Goal: Transaction & Acquisition: Purchase product/service

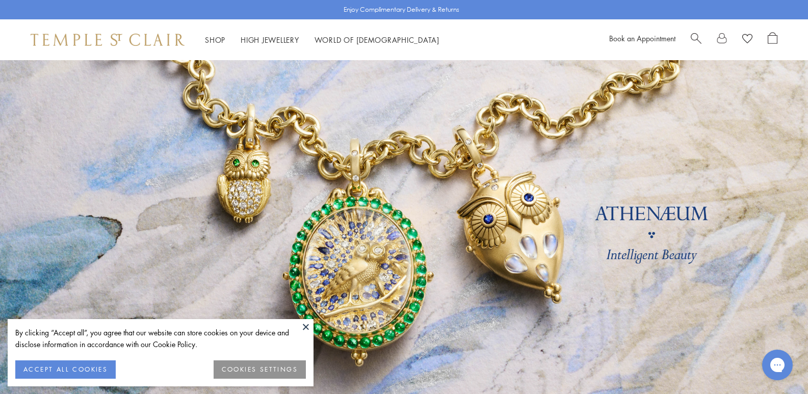
click at [86, 371] on button "ACCEPT ALL COOKIES" at bounding box center [65, 369] width 100 height 18
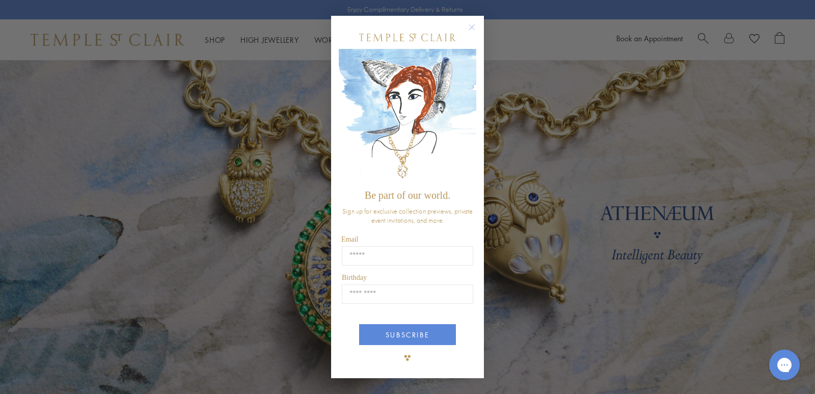
click at [471, 23] on circle "Close dialog" at bounding box center [472, 27] width 12 height 12
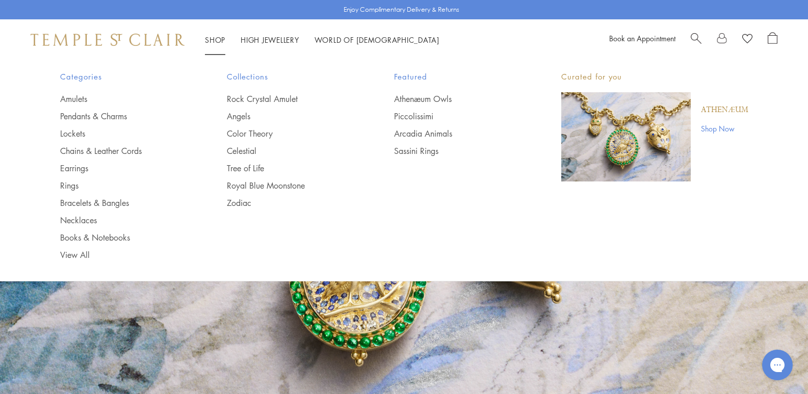
click at [222, 38] on link "Shop Shop" at bounding box center [215, 40] width 20 height 10
click at [77, 97] on link "Amulets" at bounding box center [123, 98] width 126 height 11
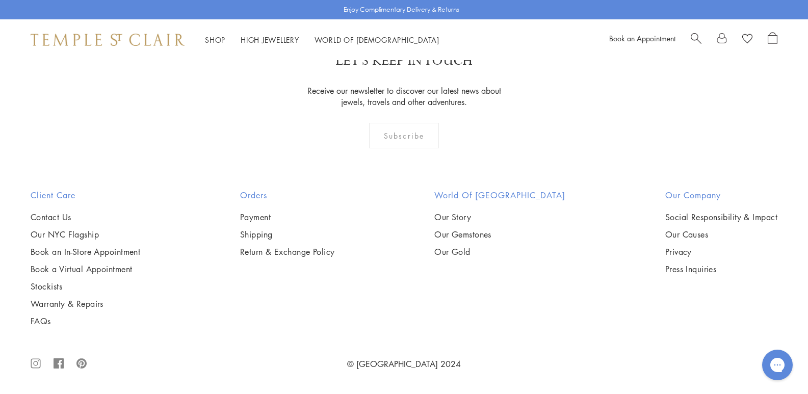
scroll to position [2293, 0]
click at [0, 0] on img at bounding box center [0, 0] width 0 height 0
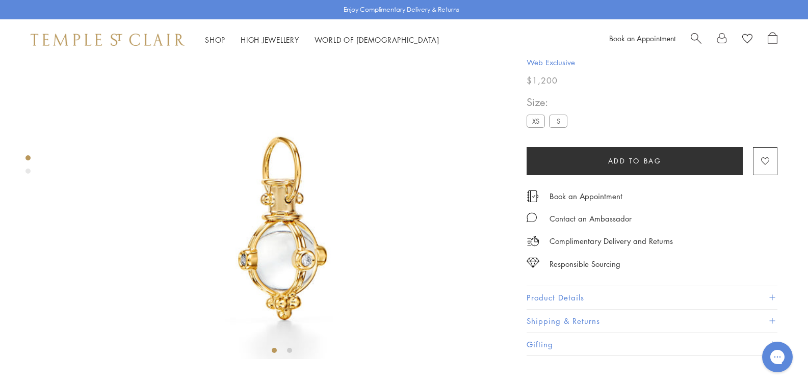
click at [549, 128] on label "S" at bounding box center [558, 121] width 18 height 13
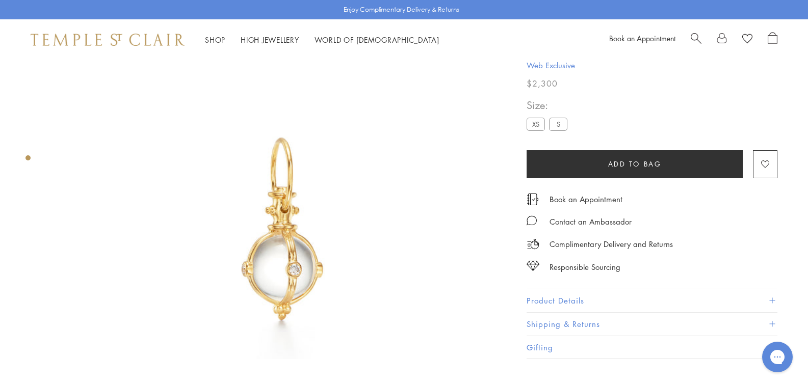
click at [526, 128] on label "XS" at bounding box center [535, 124] width 18 height 13
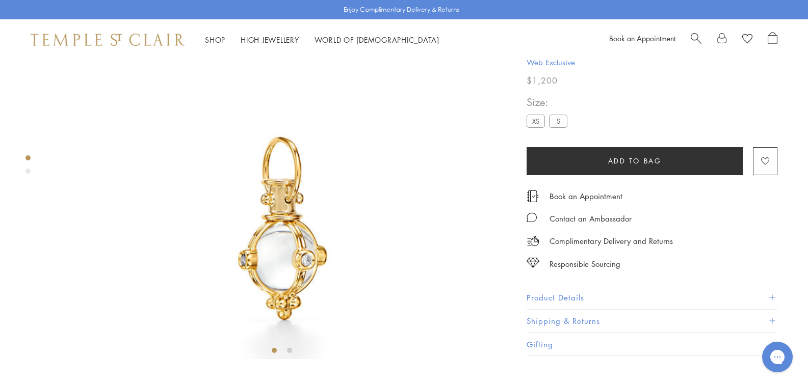
click at [28, 171] on div "Product gallery navigation" at bounding box center [27, 171] width 5 height 5
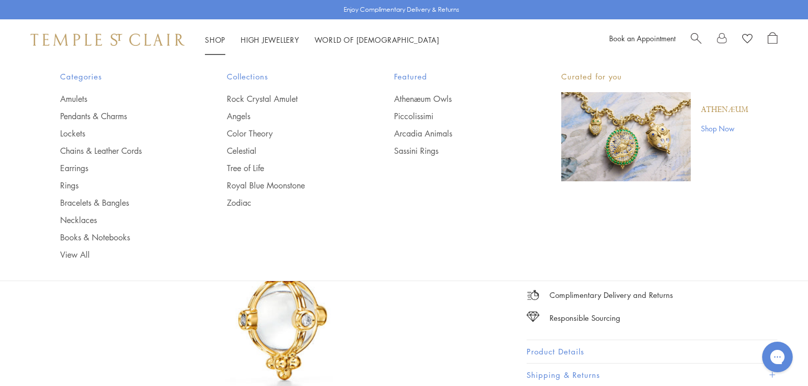
click at [209, 40] on link "Shop Shop" at bounding box center [215, 40] width 20 height 10
click at [67, 172] on link "Earrings" at bounding box center [123, 168] width 126 height 11
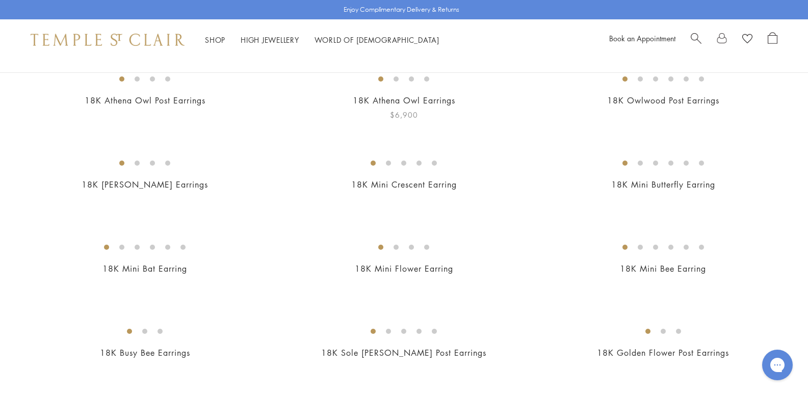
scroll to position [153, 0]
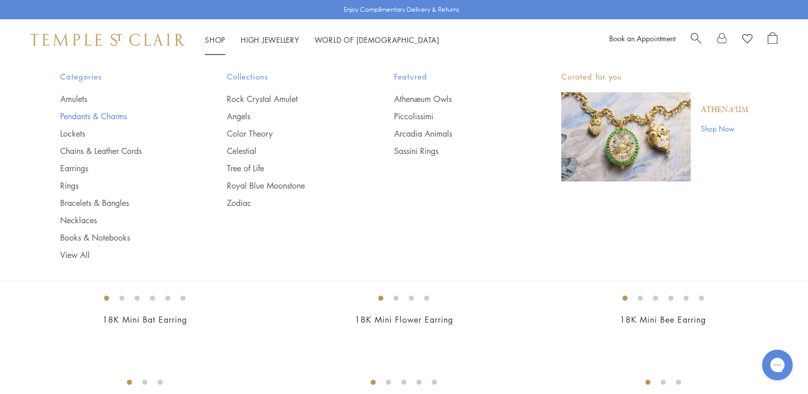
click at [116, 115] on link "Pendants & Charms" at bounding box center [123, 116] width 126 height 11
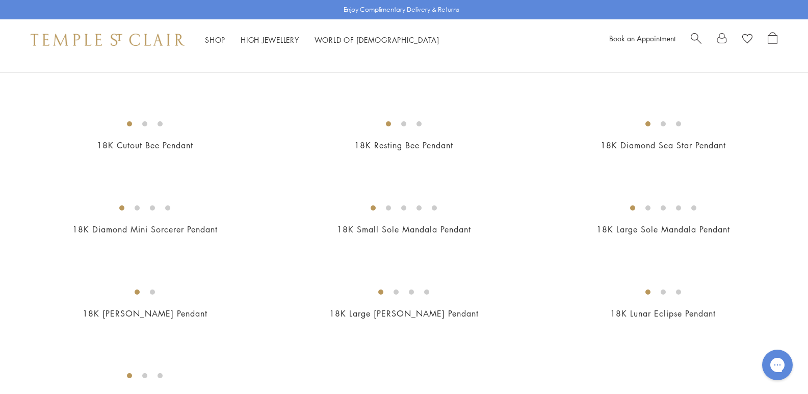
scroll to position [1630, 0]
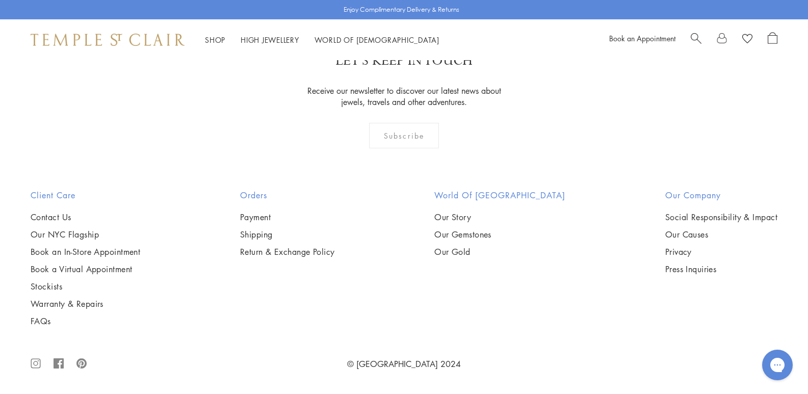
scroll to position [4127, 0]
